Goal: Task Accomplishment & Management: Manage account settings

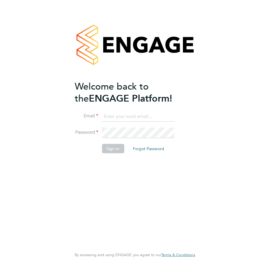
type input "[EMAIL_ADDRESS][DOMAIN_NAME]"
click at [118, 148] on button "Sign In" at bounding box center [113, 148] width 22 height 9
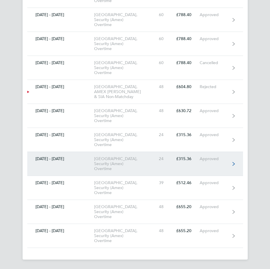
scroll to position [3946, 0]
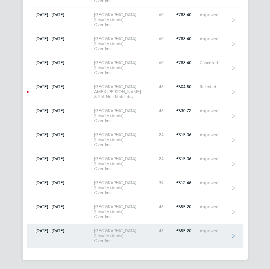
click at [132, 236] on div "American Express Community Stadium, Security (Amex) Overtime" at bounding box center [122, 236] width 56 height 15
